Goal: Information Seeking & Learning: Find specific fact

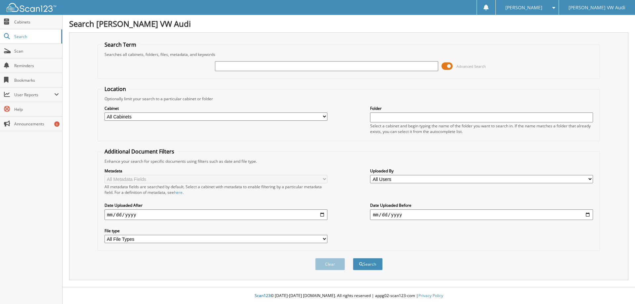
click at [237, 56] on div "Searches all cabinets, folders, files, metadata, and keywords" at bounding box center [349, 55] width 496 height 6
click at [236, 69] on input "text" at bounding box center [326, 66] width 223 height 10
type input "6173407"
click at [353, 258] on button "Search" at bounding box center [368, 264] width 30 height 12
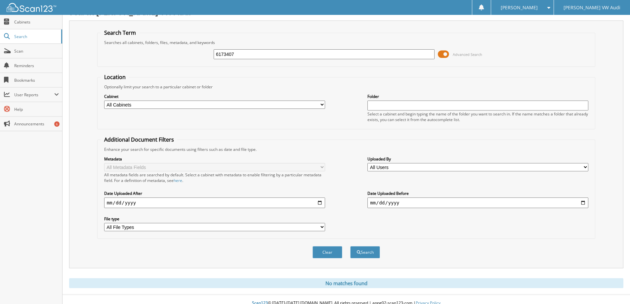
scroll to position [20, 0]
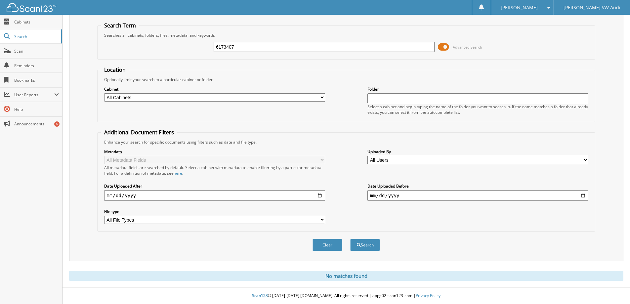
click at [251, 46] on input "6173407" at bounding box center [324, 47] width 221 height 10
